Goal: Task Accomplishment & Management: Complete application form

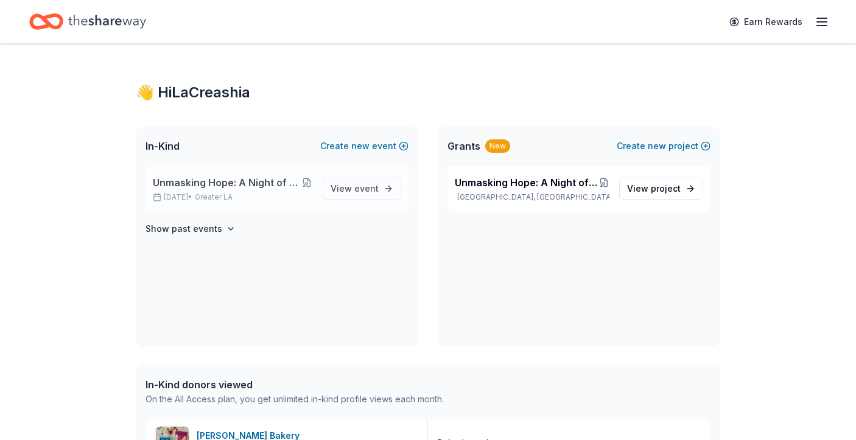
click at [310, 182] on button at bounding box center [307, 183] width 12 height 10
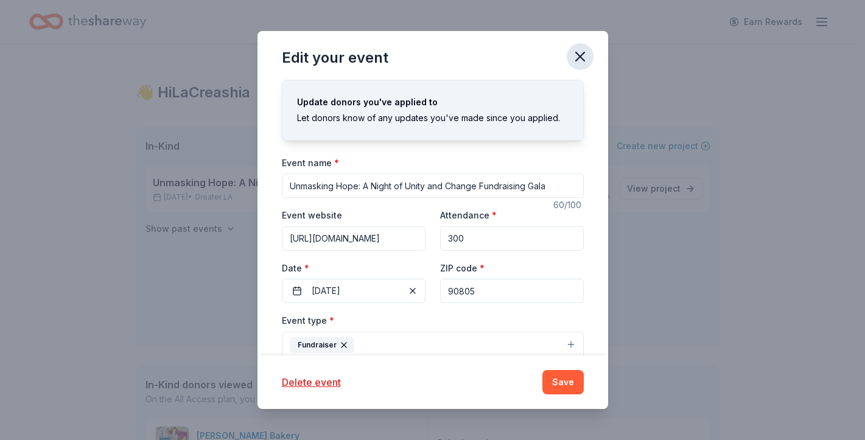
click at [585, 60] on icon "button" at bounding box center [580, 56] width 17 height 17
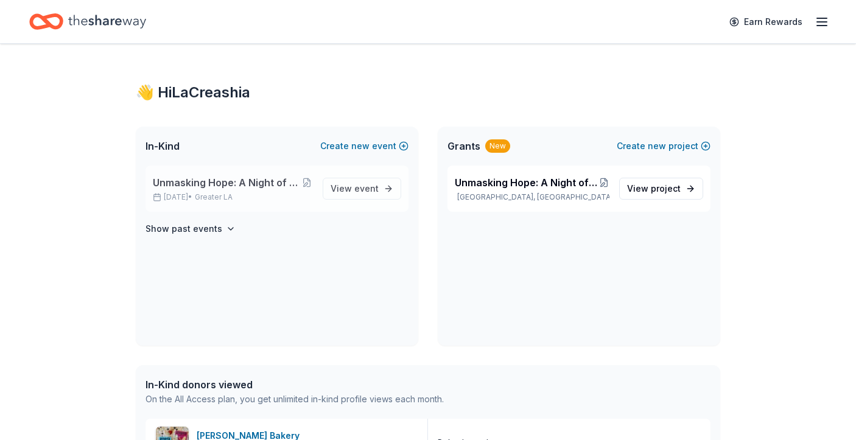
click at [242, 190] on div "Unmasking Hope: A Night of Unity and Change Fundraising Gala Jan 31, 2026 • Gre…" at bounding box center [233, 188] width 160 height 27
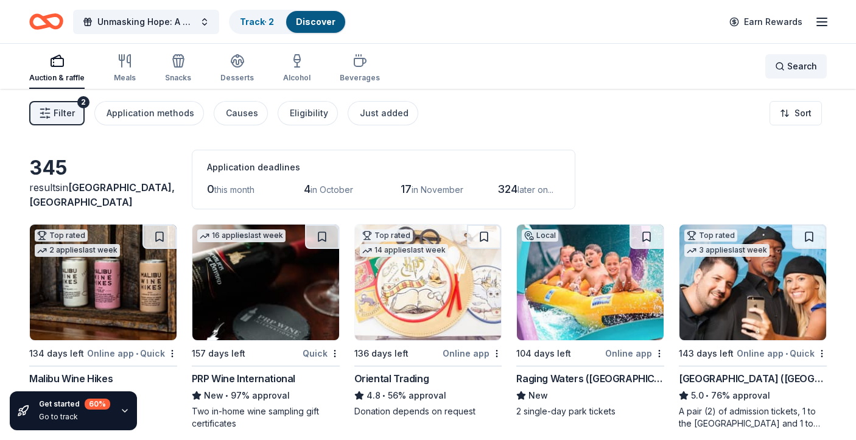
click at [785, 67] on div "Search" at bounding box center [796, 66] width 42 height 15
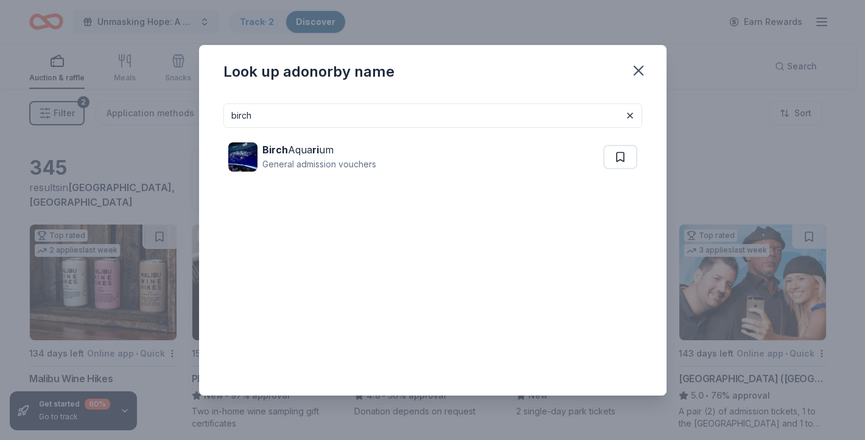
click at [428, 119] on input "birch" at bounding box center [432, 116] width 419 height 24
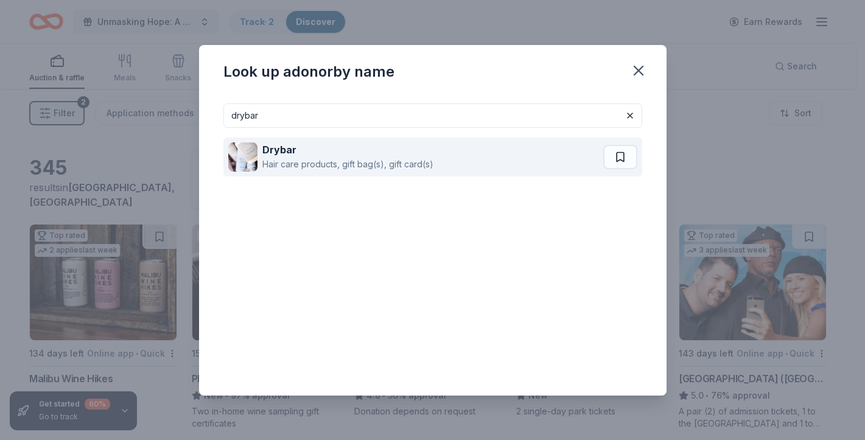
click at [363, 163] on div "Hair care products, gift bag(s), gift card(s)" at bounding box center [347, 164] width 171 height 15
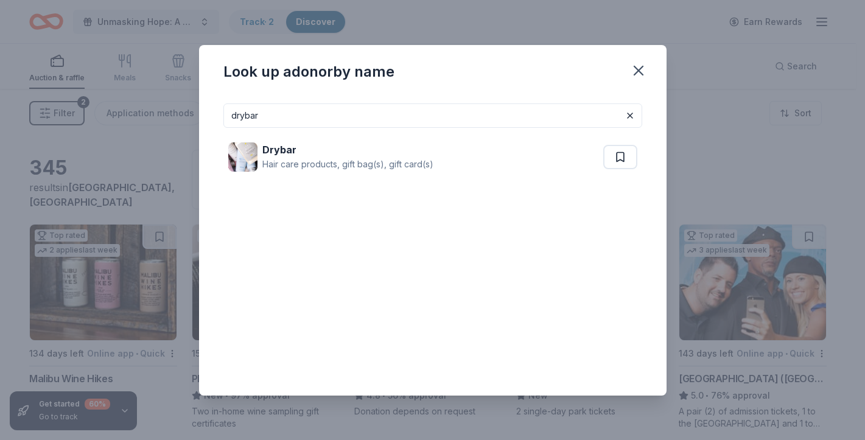
click at [351, 121] on input "drybar" at bounding box center [432, 116] width 419 height 24
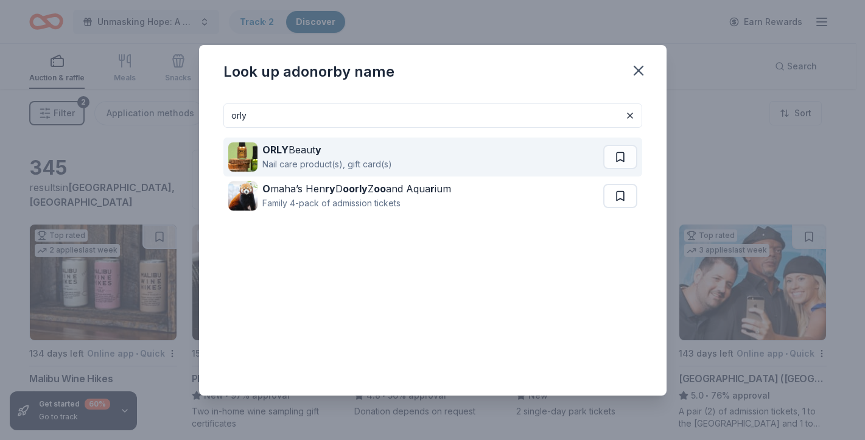
click at [393, 157] on div "ORLY Beaut y Nail care product(s), gift card(s)" at bounding box center [415, 157] width 375 height 39
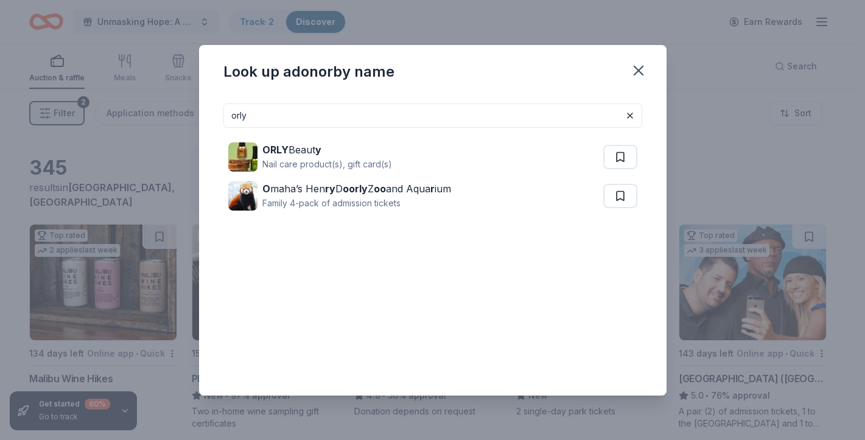
click at [336, 119] on input "orly" at bounding box center [432, 116] width 419 height 24
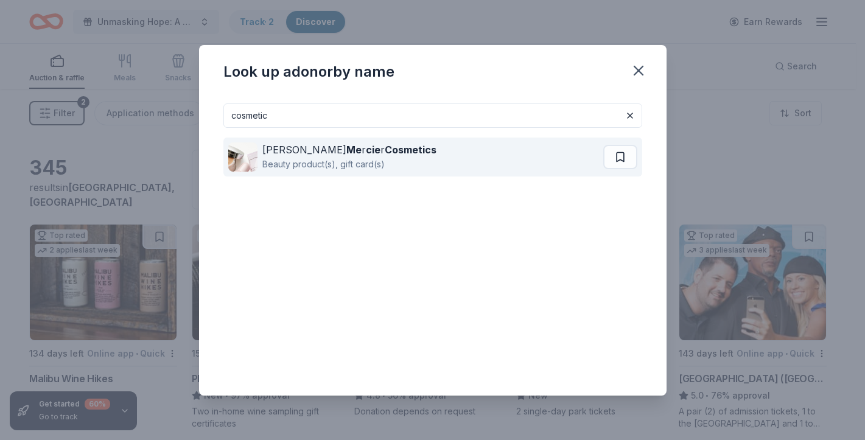
click at [291, 160] on div "Beauty product(s), gift card(s)" at bounding box center [349, 164] width 174 height 15
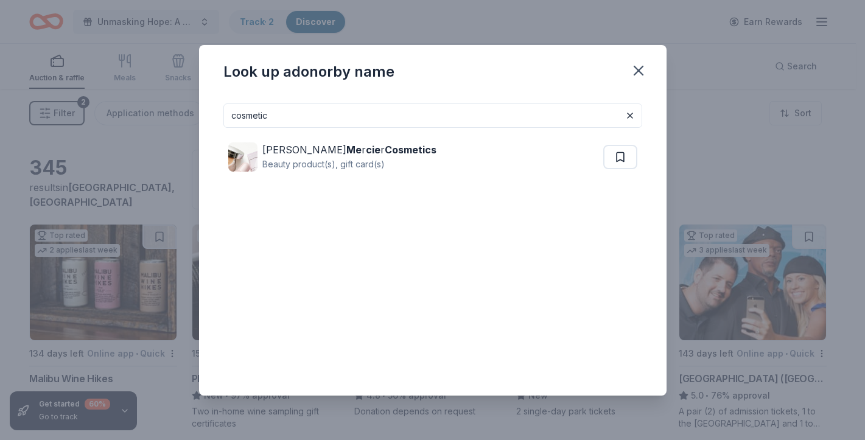
click at [603, 113] on input "cosmetic" at bounding box center [432, 116] width 419 height 24
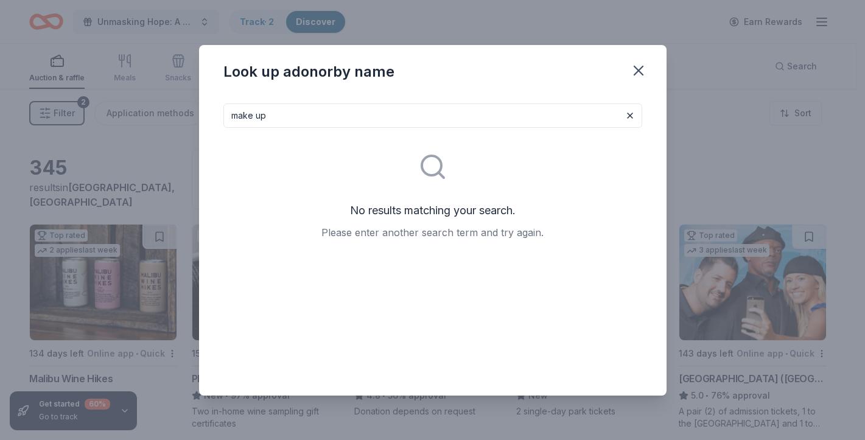
click at [371, 119] on input "make up" at bounding box center [432, 116] width 419 height 24
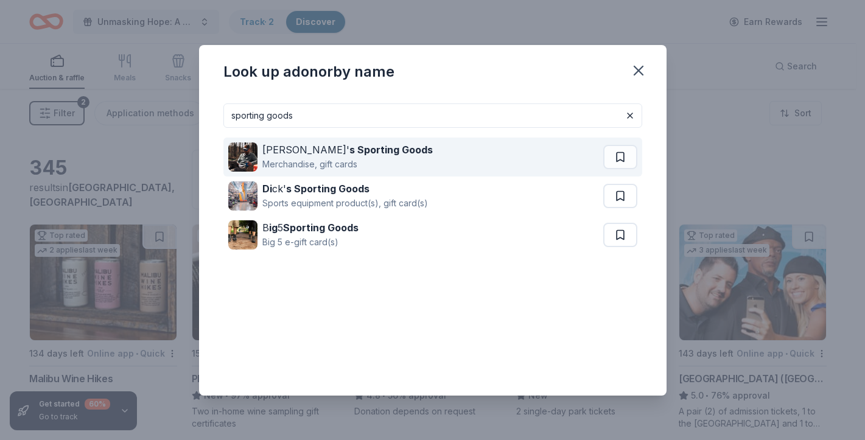
type input "sporting goods"
click at [365, 161] on div "Jay' s Sporting Goods Merchandise, gift cards" at bounding box center [415, 157] width 375 height 39
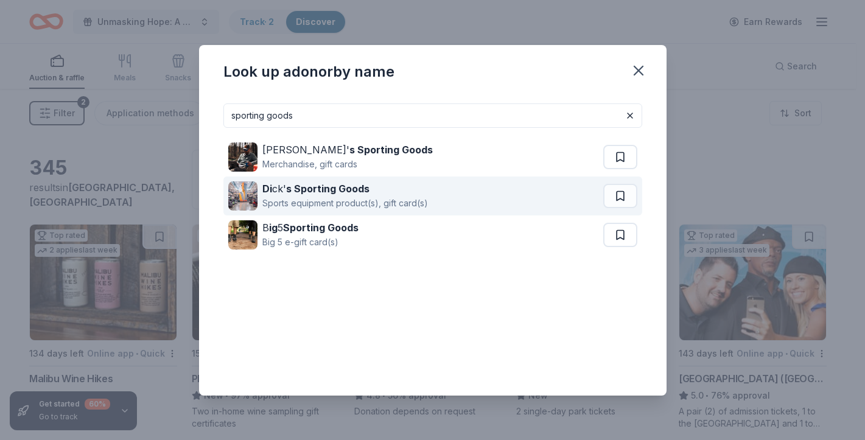
click at [337, 201] on div "Sports equipment product(s), gift card(s)" at bounding box center [345, 203] width 166 height 15
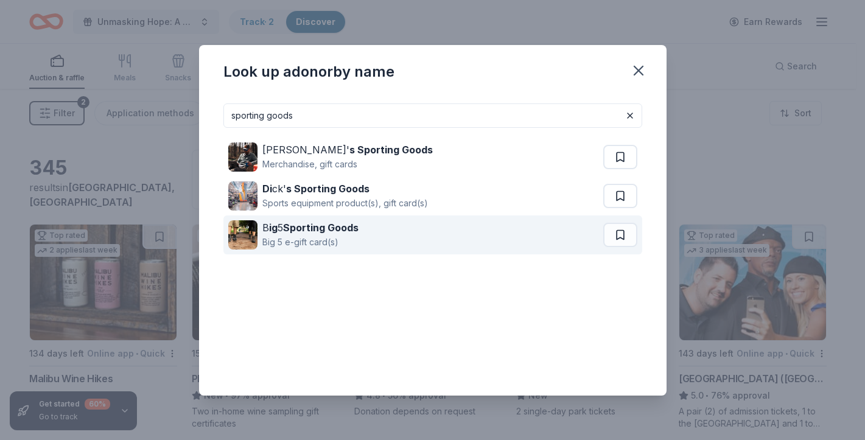
click at [342, 234] on div "B ig 5 Sporting Goods" at bounding box center [310, 227] width 96 height 15
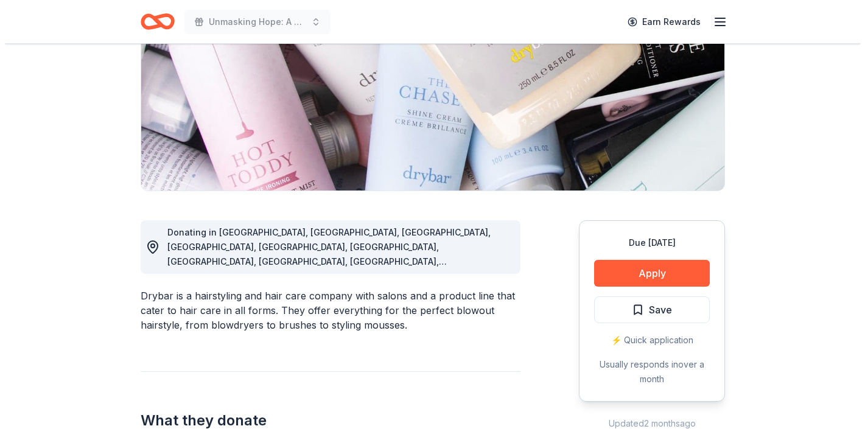
scroll to position [323, 0]
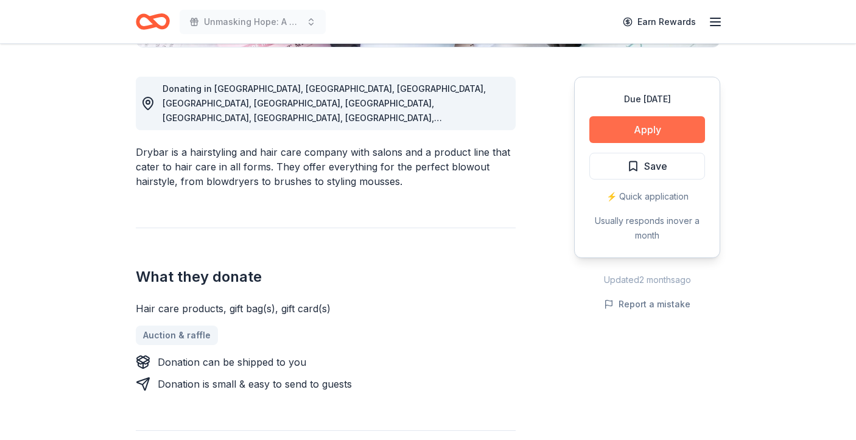
click at [653, 128] on button "Apply" at bounding box center [647, 129] width 116 height 27
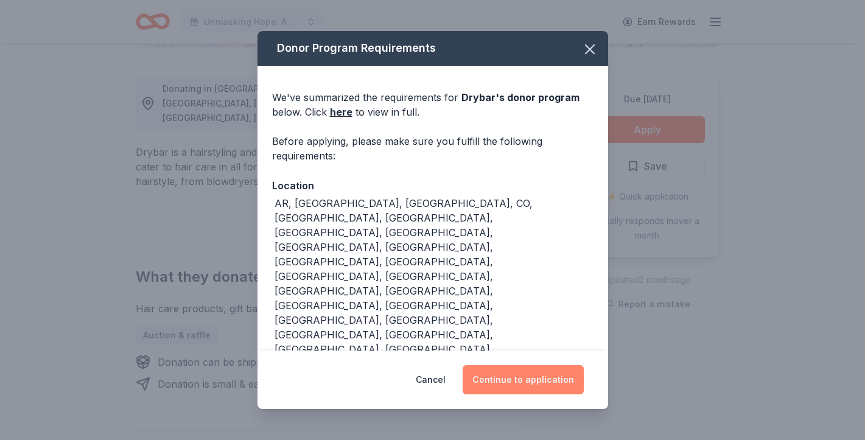
click at [504, 375] on button "Continue to application" at bounding box center [523, 379] width 121 height 29
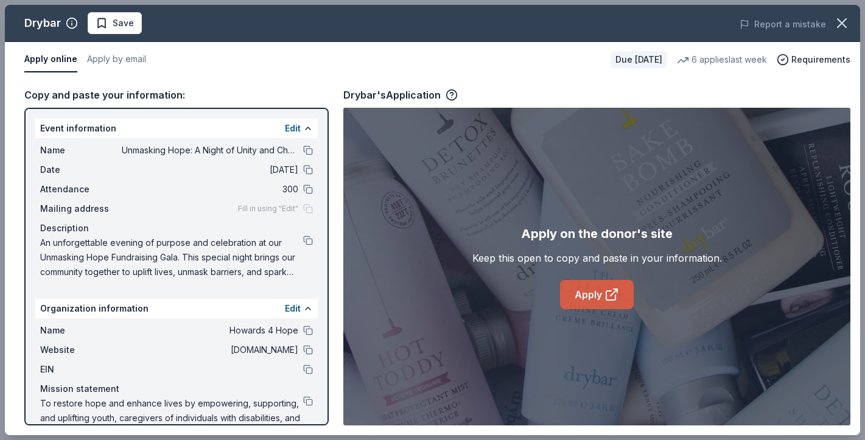
click at [597, 294] on link "Apply" at bounding box center [597, 294] width 74 height 29
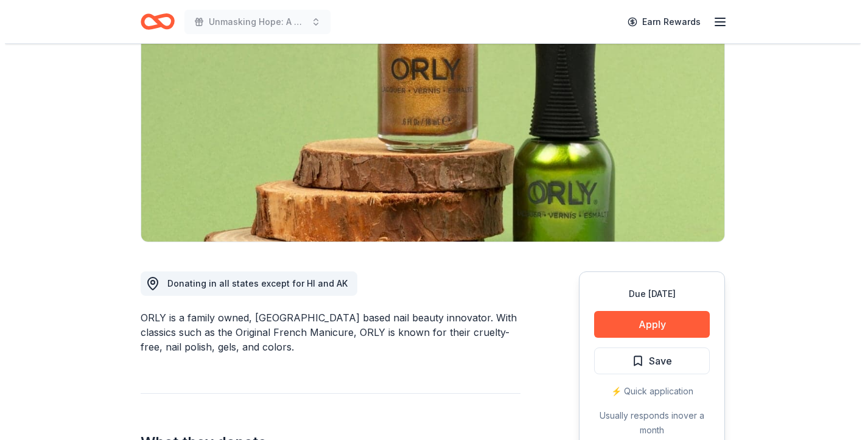
scroll to position [141, 0]
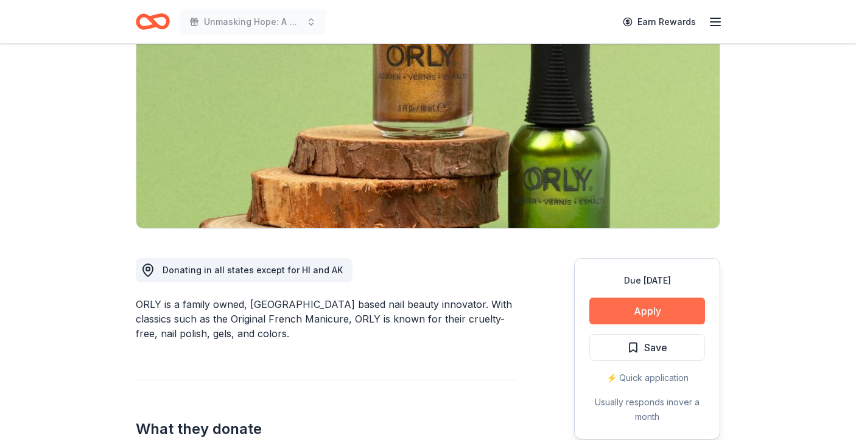
click at [637, 305] on button "Apply" at bounding box center [647, 311] width 116 height 27
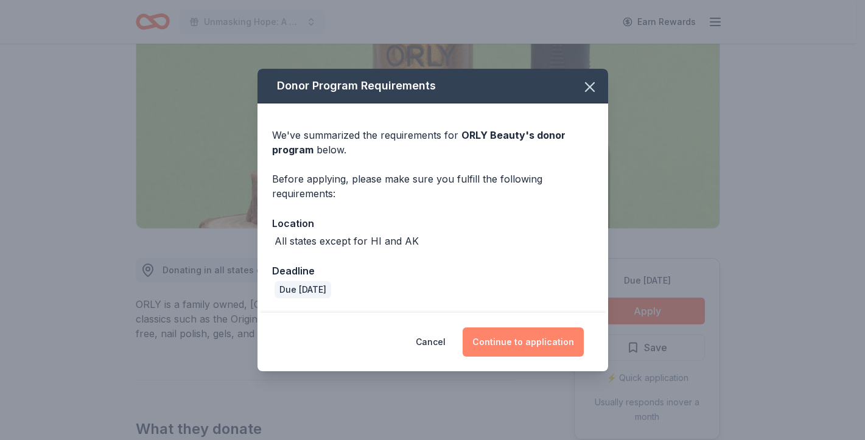
click at [510, 345] on button "Continue to application" at bounding box center [523, 342] width 121 height 29
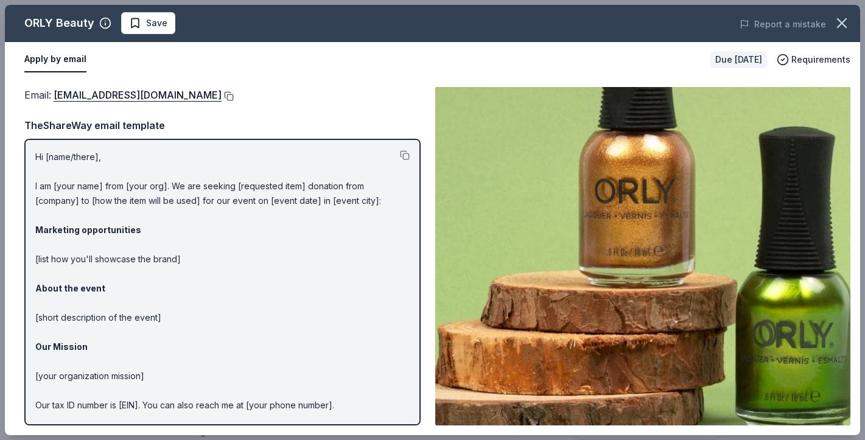
click at [222, 94] on button at bounding box center [228, 96] width 12 height 10
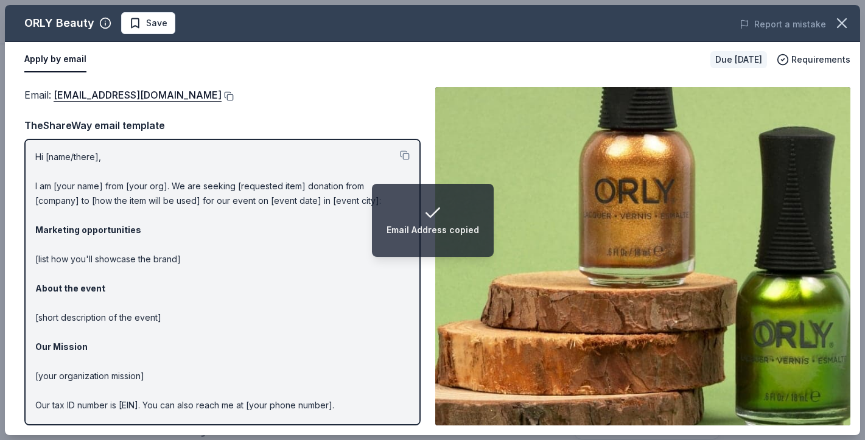
click at [222, 94] on button at bounding box center [228, 96] width 12 height 10
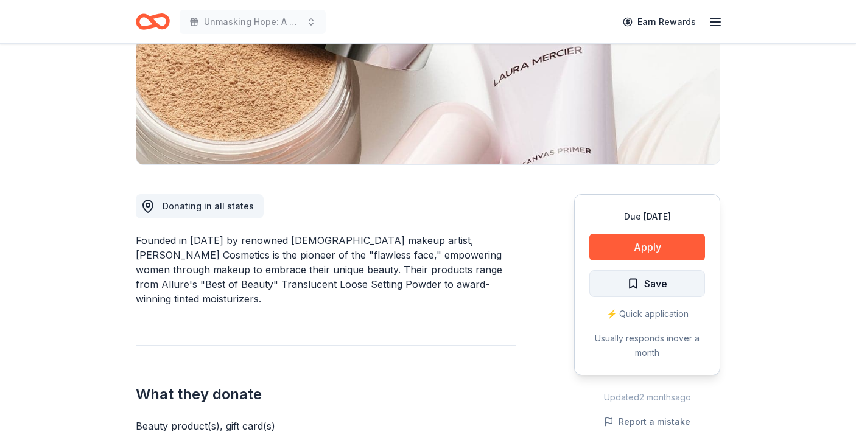
scroll to position [199, 0]
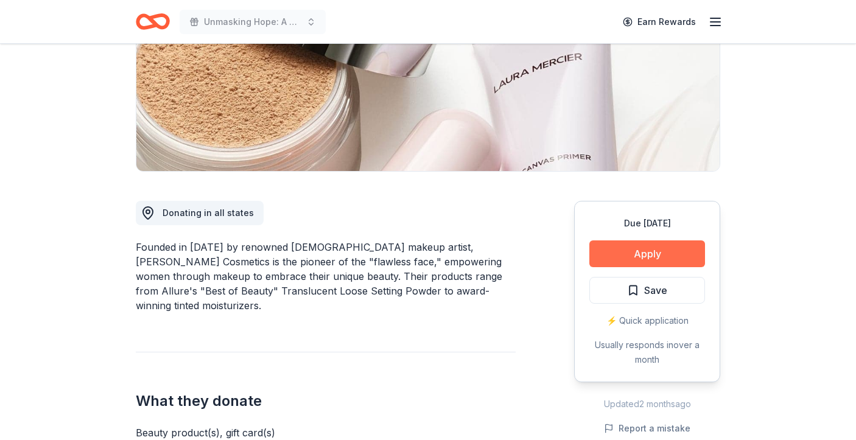
click at [633, 256] on button "Apply" at bounding box center [647, 254] width 116 height 27
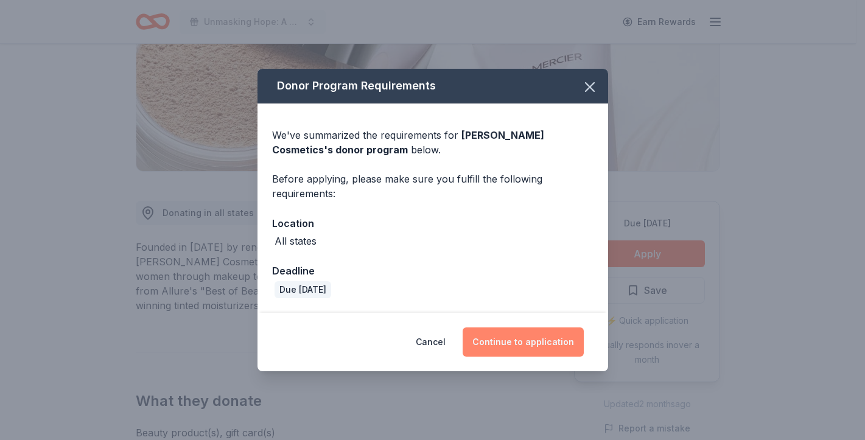
click at [536, 342] on button "Continue to application" at bounding box center [523, 342] width 121 height 29
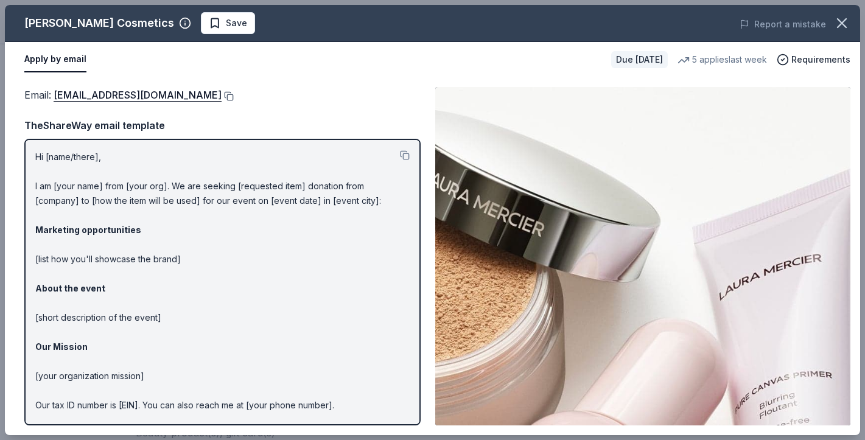
click at [222, 95] on button at bounding box center [228, 96] width 12 height 10
click at [848, 29] on icon "button" at bounding box center [842, 23] width 17 height 17
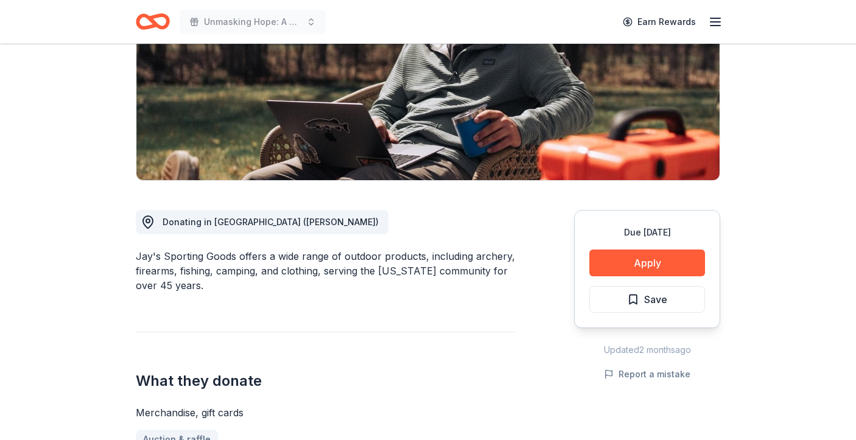
scroll to position [195, 0]
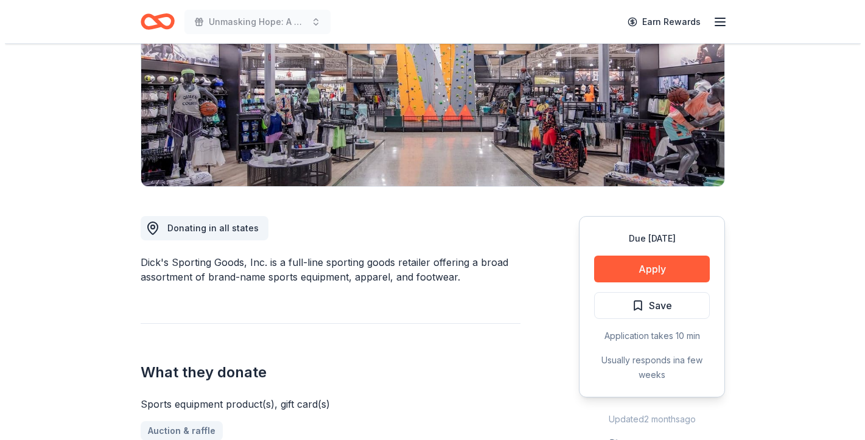
scroll to position [188, 0]
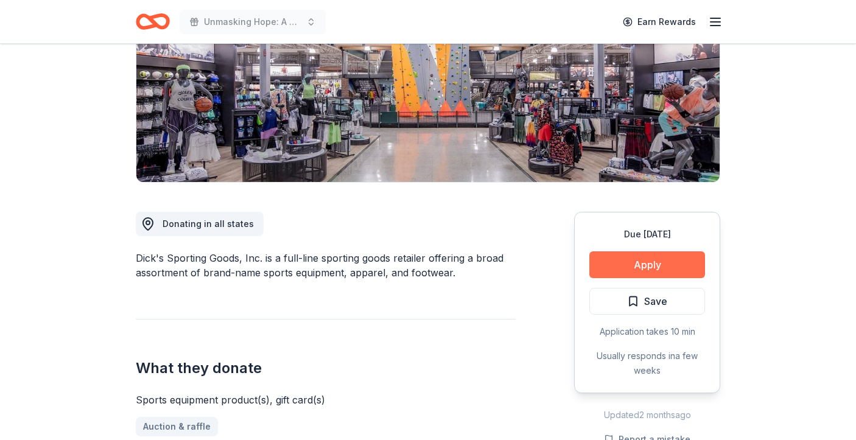
click at [616, 269] on button "Apply" at bounding box center [647, 265] width 116 height 27
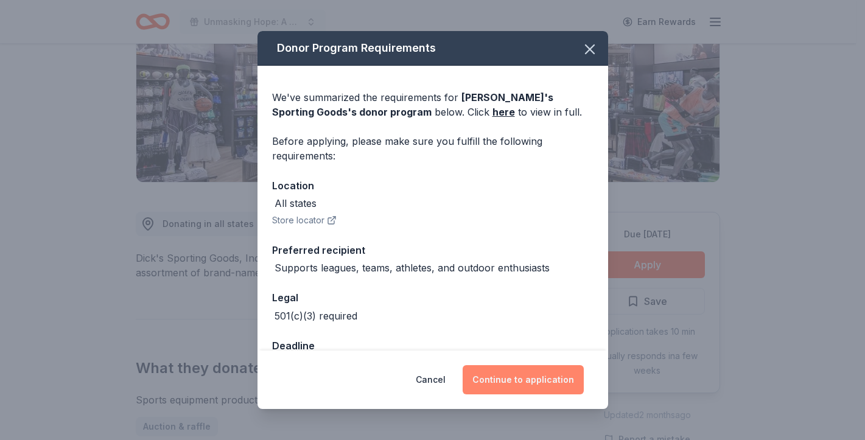
click at [514, 384] on button "Continue to application" at bounding box center [523, 379] width 121 height 29
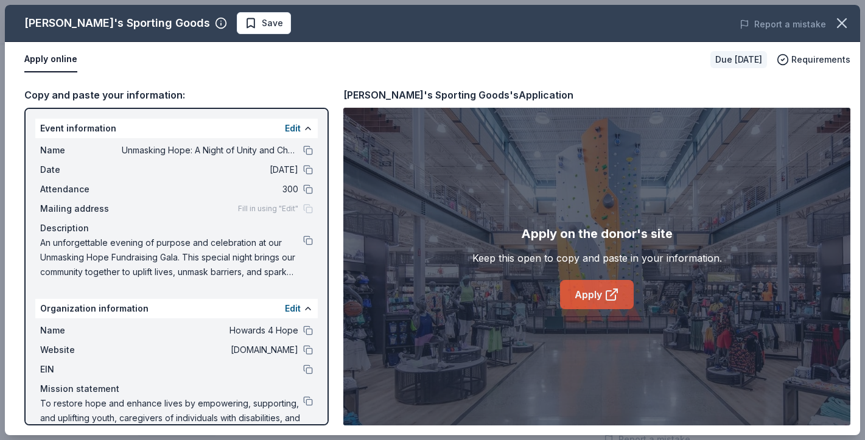
click at [585, 306] on link "Apply" at bounding box center [597, 294] width 74 height 29
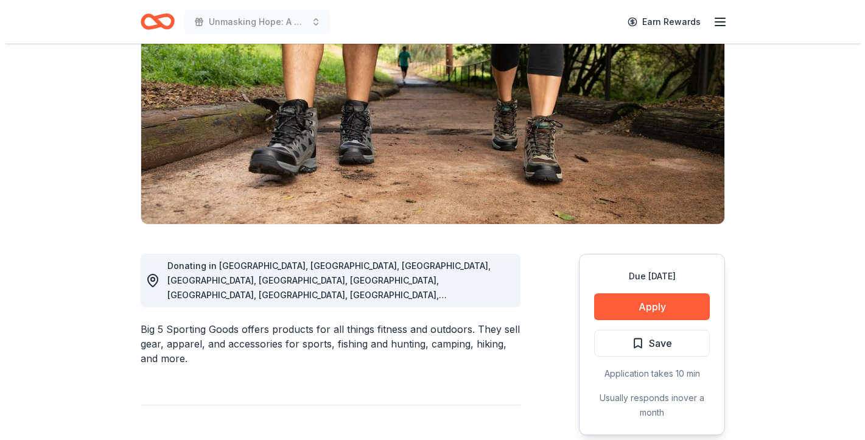
scroll to position [158, 0]
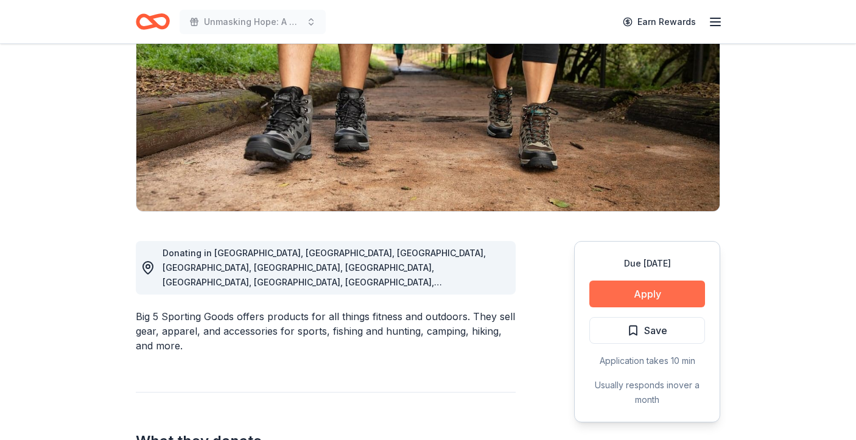
click at [626, 297] on button "Apply" at bounding box center [647, 294] width 116 height 27
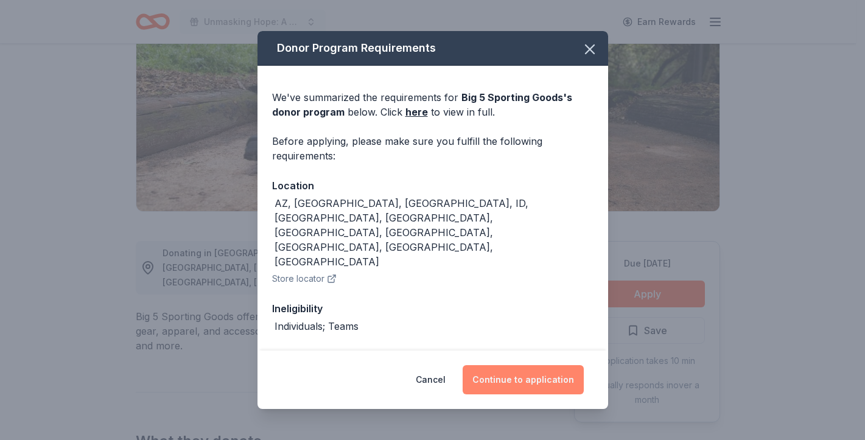
click at [516, 366] on button "Continue to application" at bounding box center [523, 379] width 121 height 29
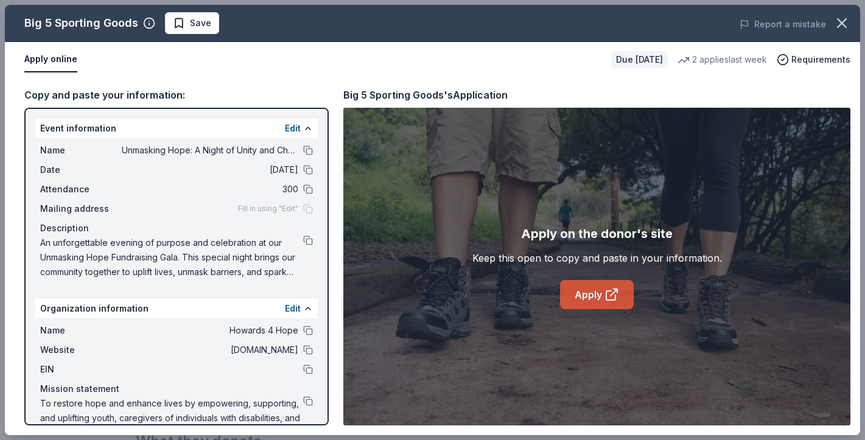
click at [597, 298] on link "Apply" at bounding box center [597, 294] width 74 height 29
